Goal: Book appointment/travel/reservation

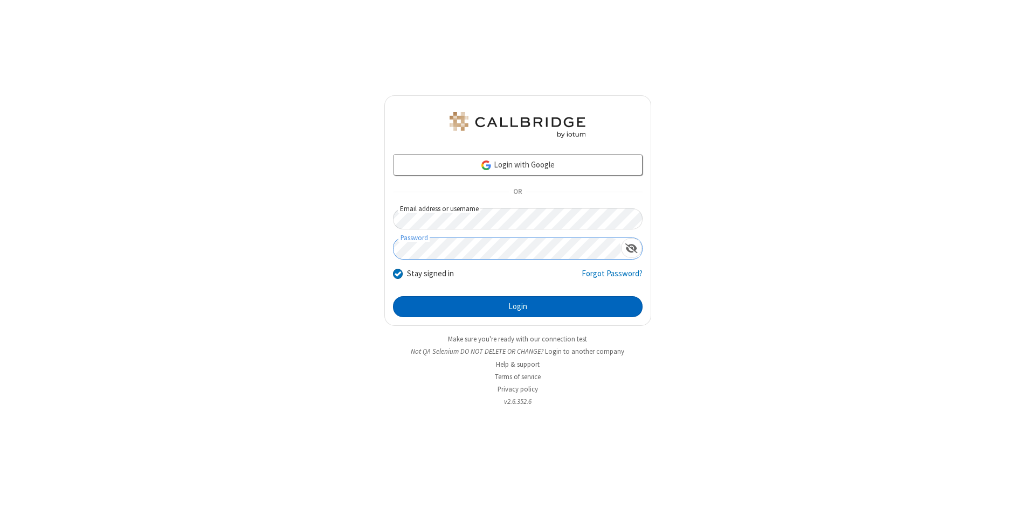
click at [517, 307] on button "Login" at bounding box center [518, 307] width 250 height 22
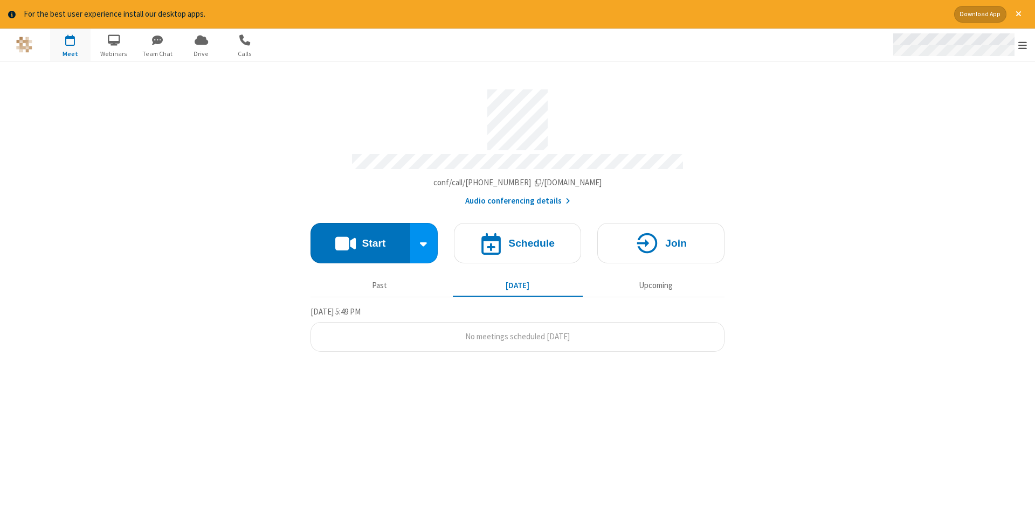
click at [1022, 45] on span "Open menu" at bounding box center [1022, 45] width 9 height 11
click at [70, 44] on span "button" at bounding box center [70, 40] width 40 height 18
click at [517, 239] on h4 "Schedule" at bounding box center [531, 243] width 46 height 10
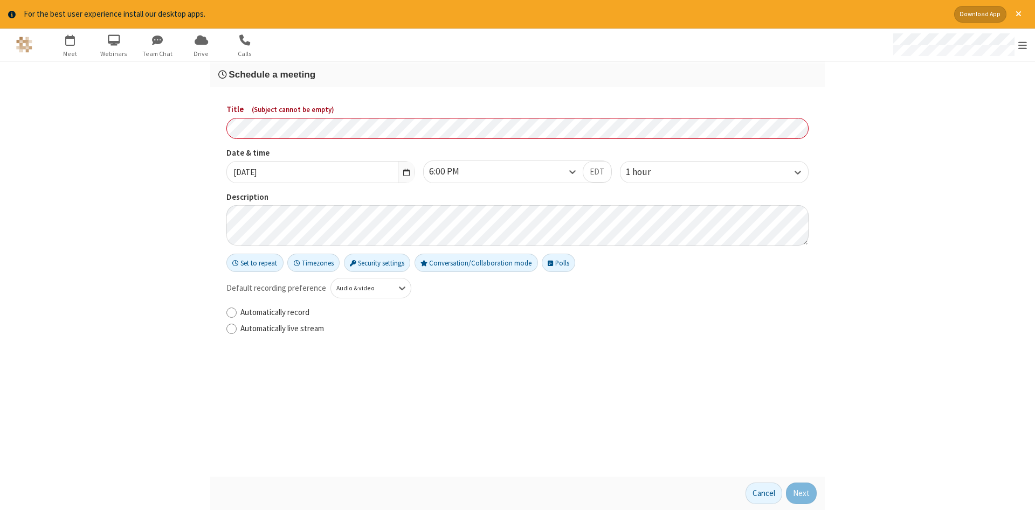
click at [517, 74] on h3 "Schedule a meeting" at bounding box center [517, 75] width 598 height 10
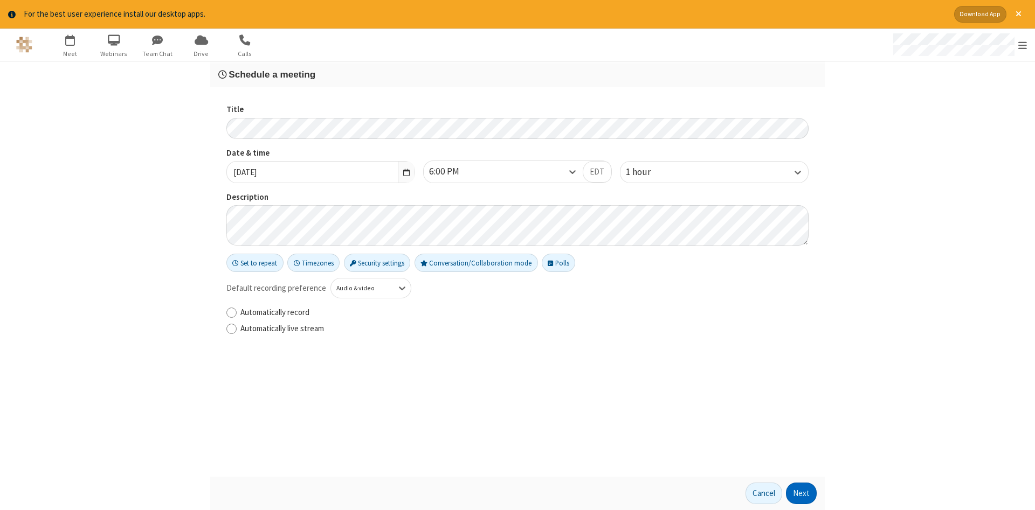
click at [801, 494] on button "Next" at bounding box center [801, 494] width 31 height 22
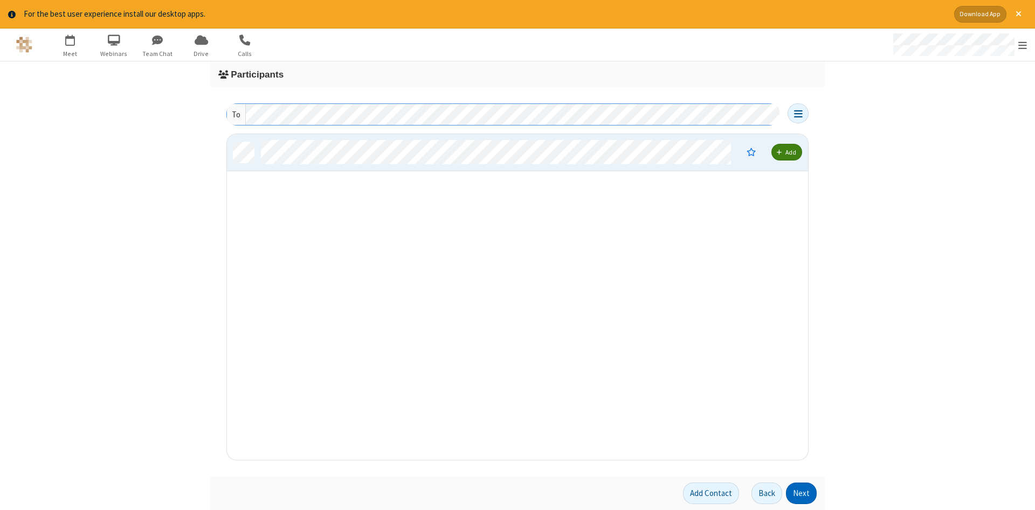
click at [801, 494] on button "Next" at bounding box center [801, 494] width 31 height 22
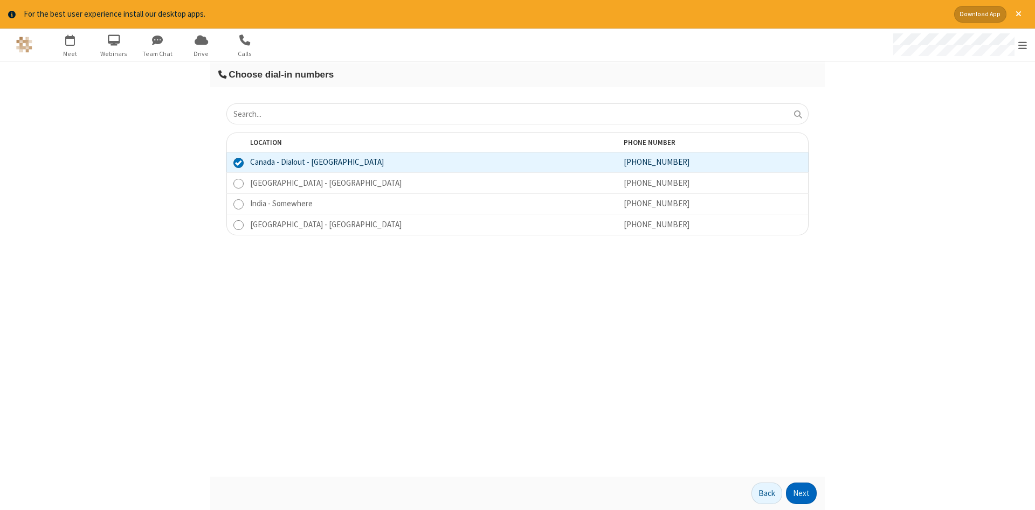
click at [801, 494] on button "Next" at bounding box center [801, 494] width 31 height 22
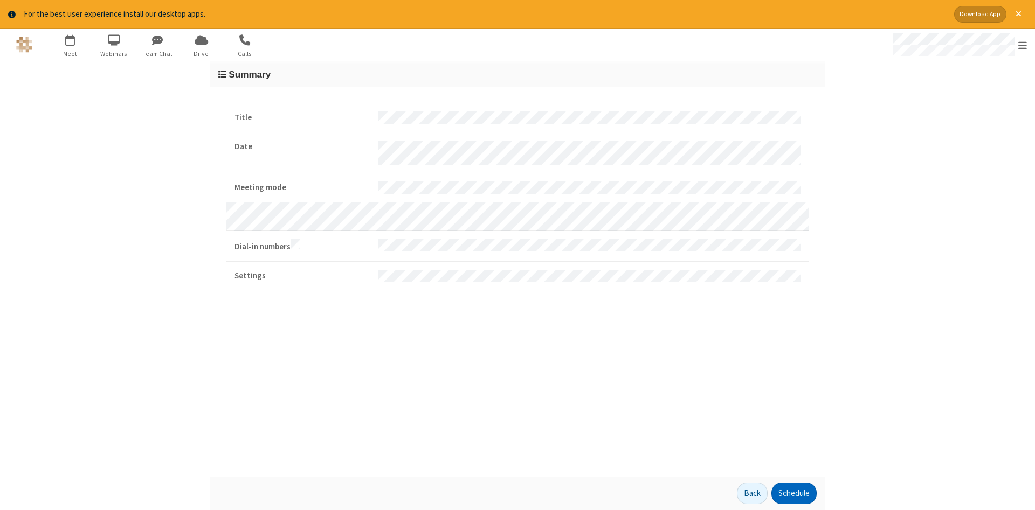
click at [793, 494] on button "Schedule" at bounding box center [793, 494] width 45 height 22
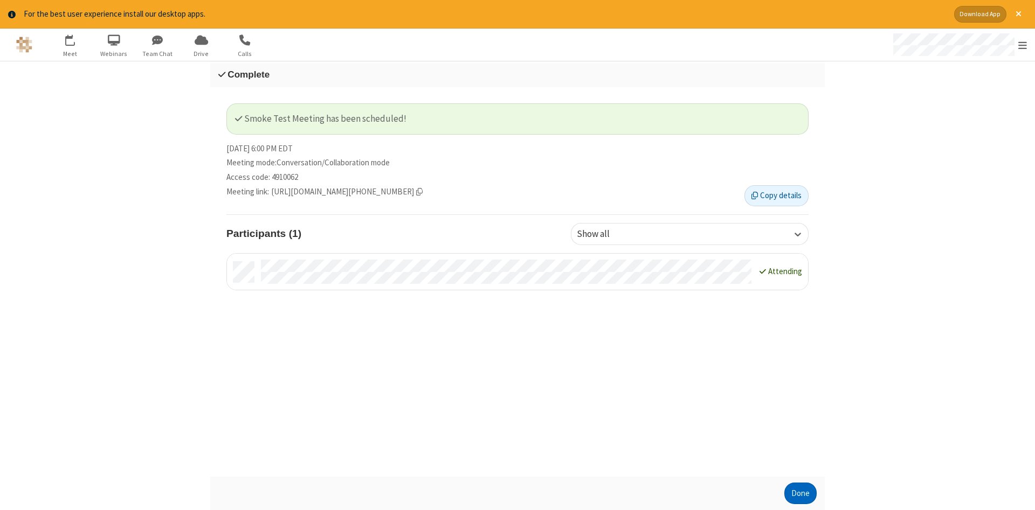
click at [800, 494] on button "Done" at bounding box center [800, 494] width 32 height 22
